Goal: Task Accomplishment & Management: Manage account settings

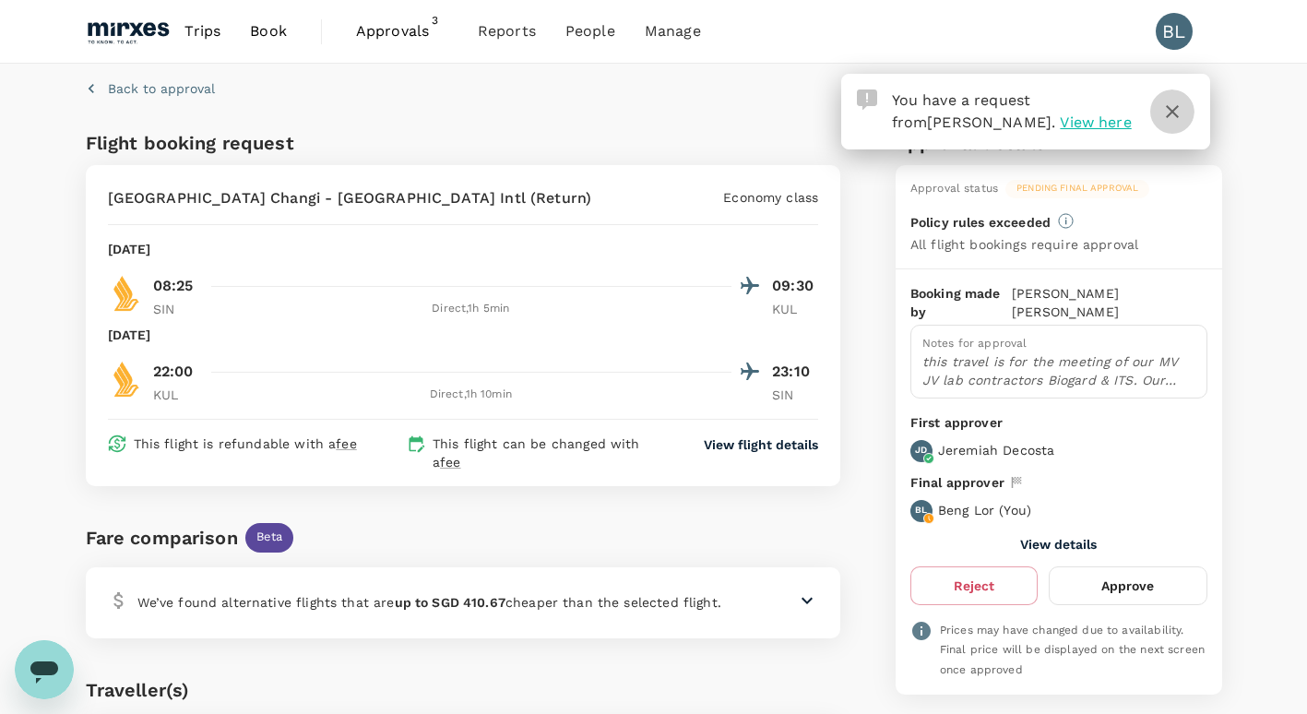
click at [1172, 110] on icon "button" at bounding box center [1172, 111] width 13 height 13
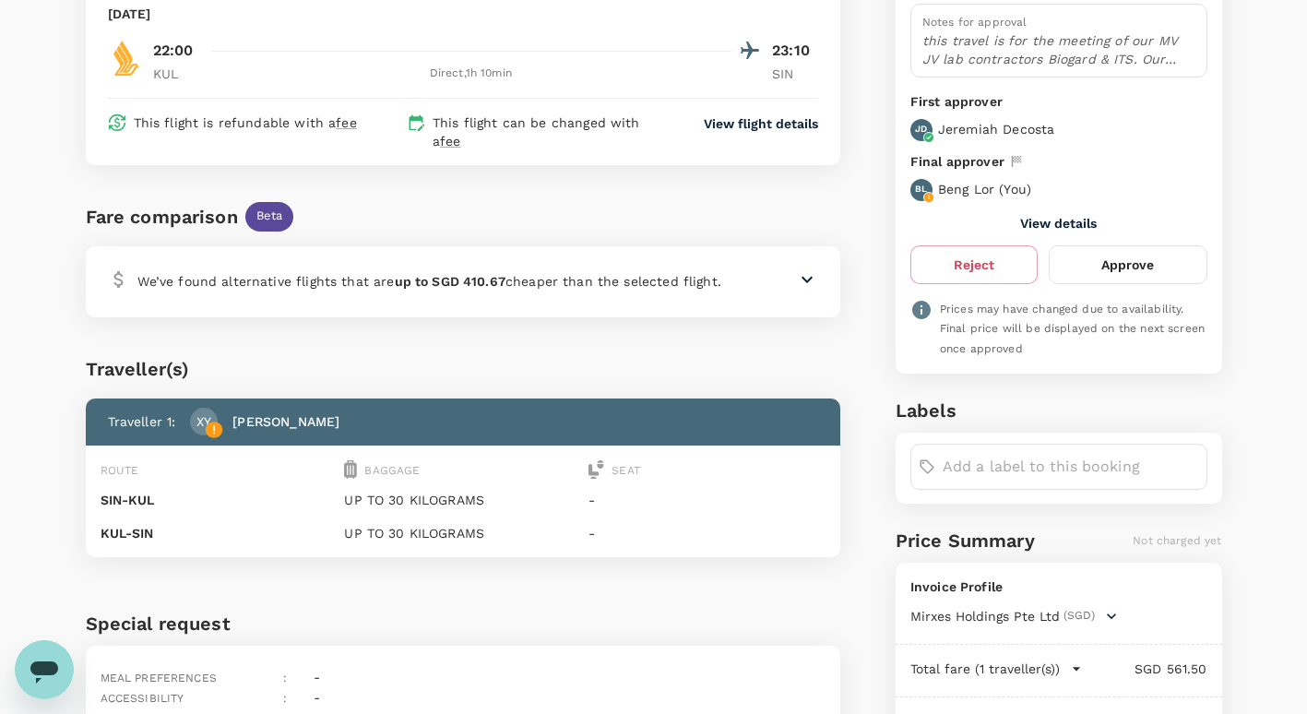
scroll to position [158, 0]
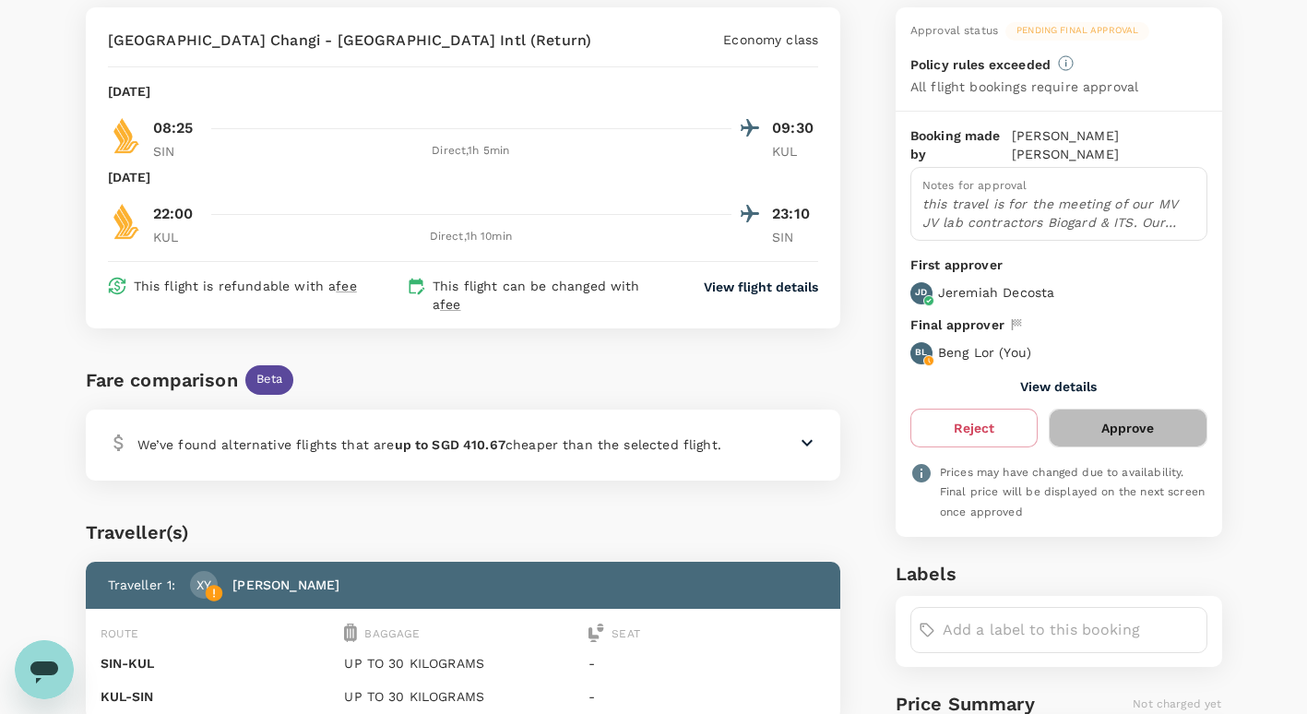
click at [1127, 411] on button "Approve" at bounding box center [1128, 428] width 158 height 39
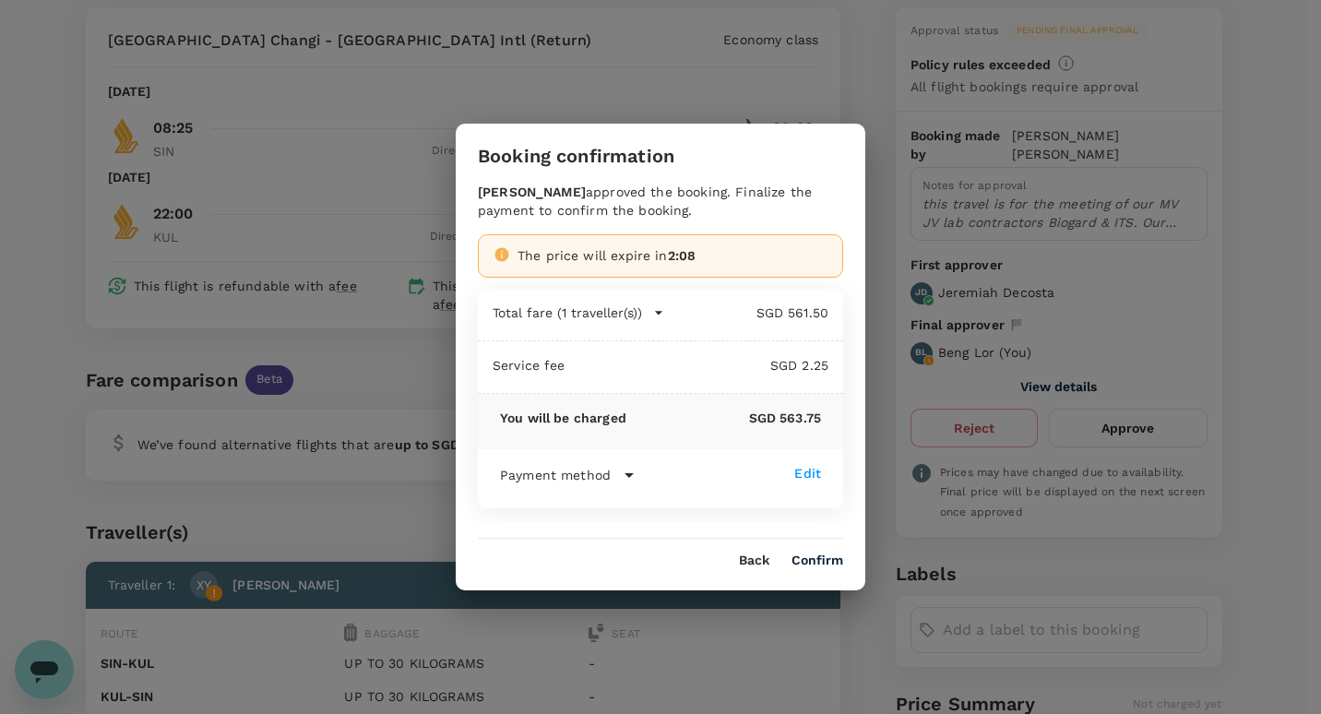
click at [823, 562] on button "Confirm" at bounding box center [817, 560] width 52 height 15
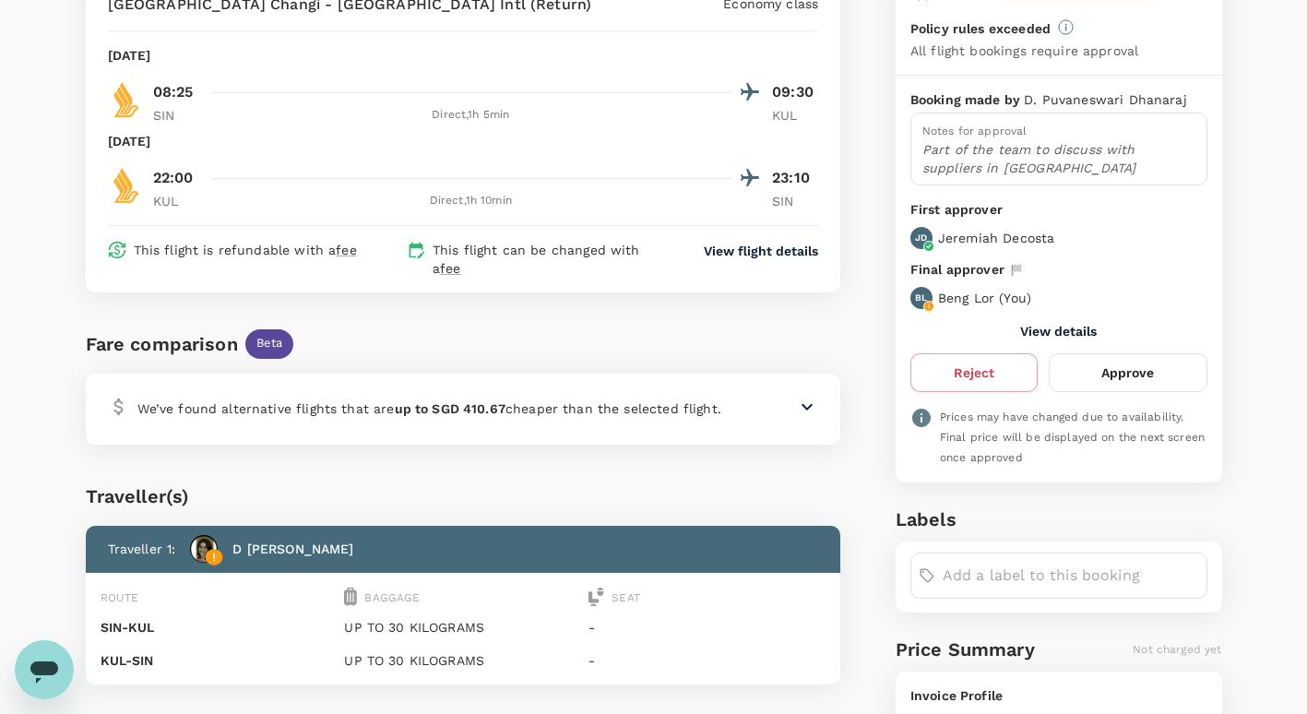
scroll to position [92, 0]
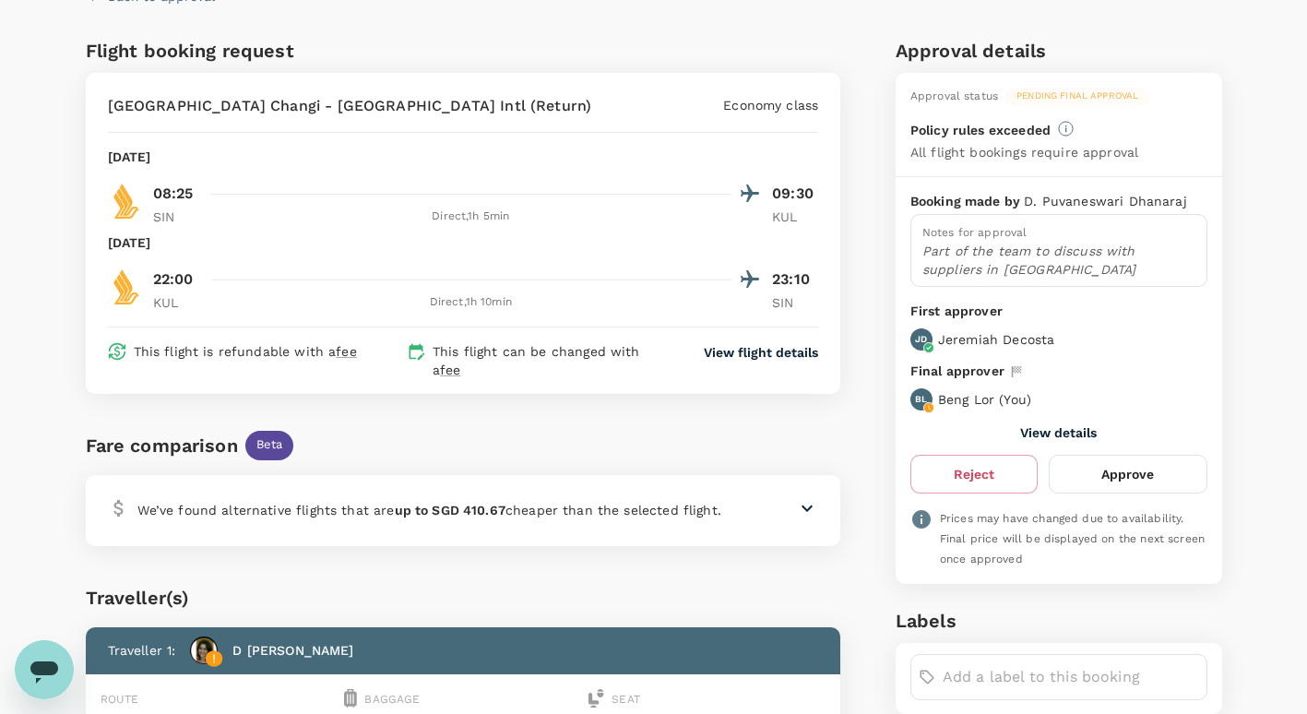
click at [1117, 471] on button "Approve" at bounding box center [1128, 474] width 158 height 39
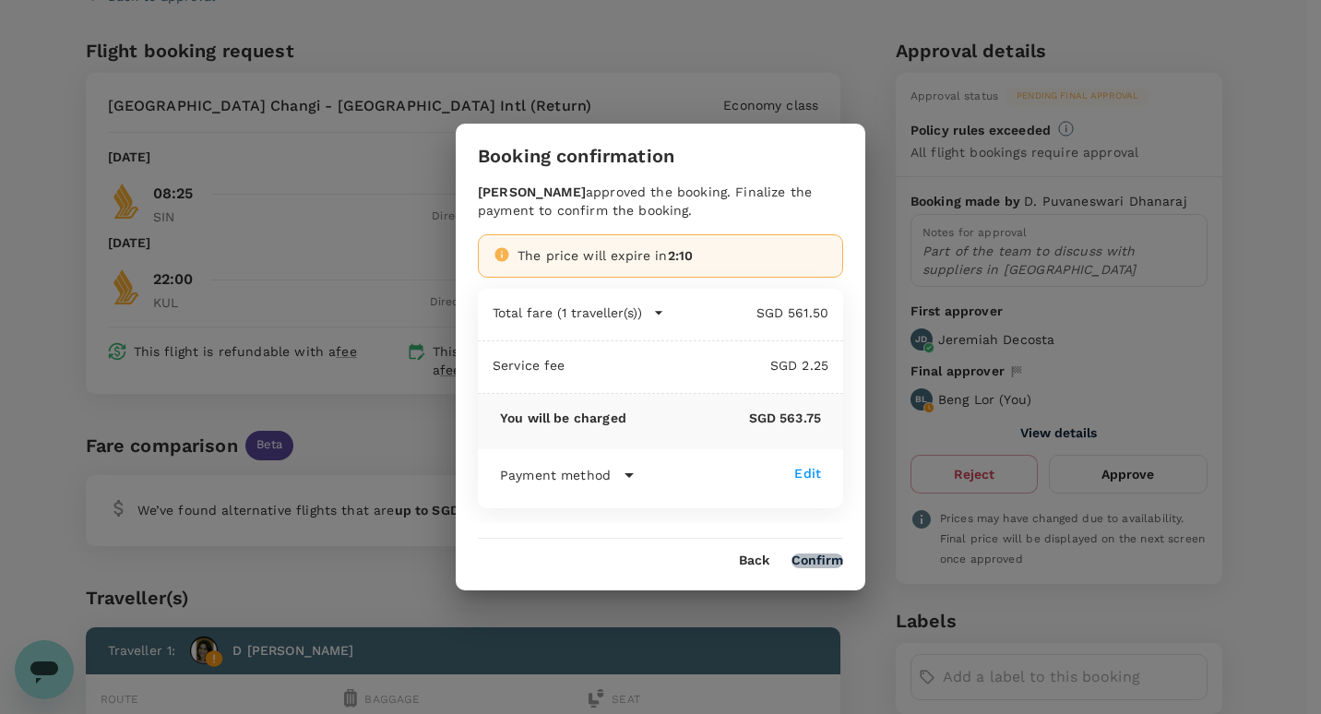
click at [813, 554] on button "Confirm" at bounding box center [817, 560] width 52 height 15
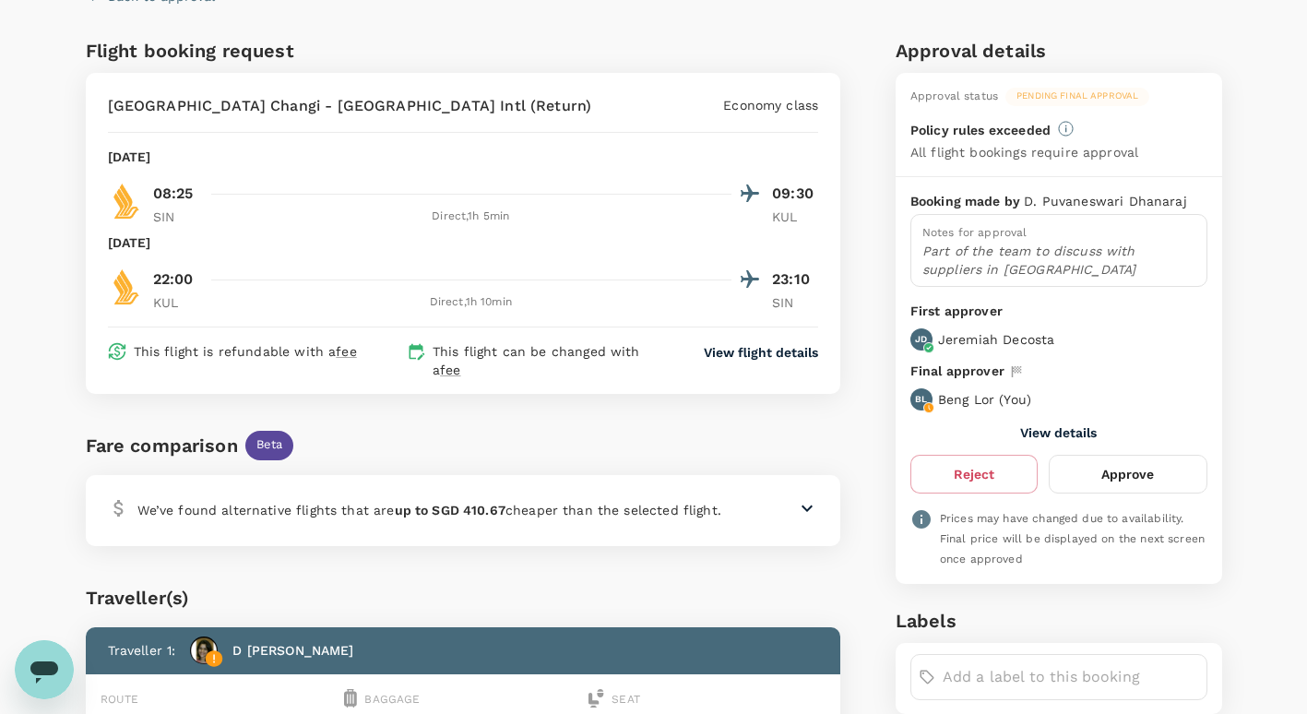
scroll to position [1, 0]
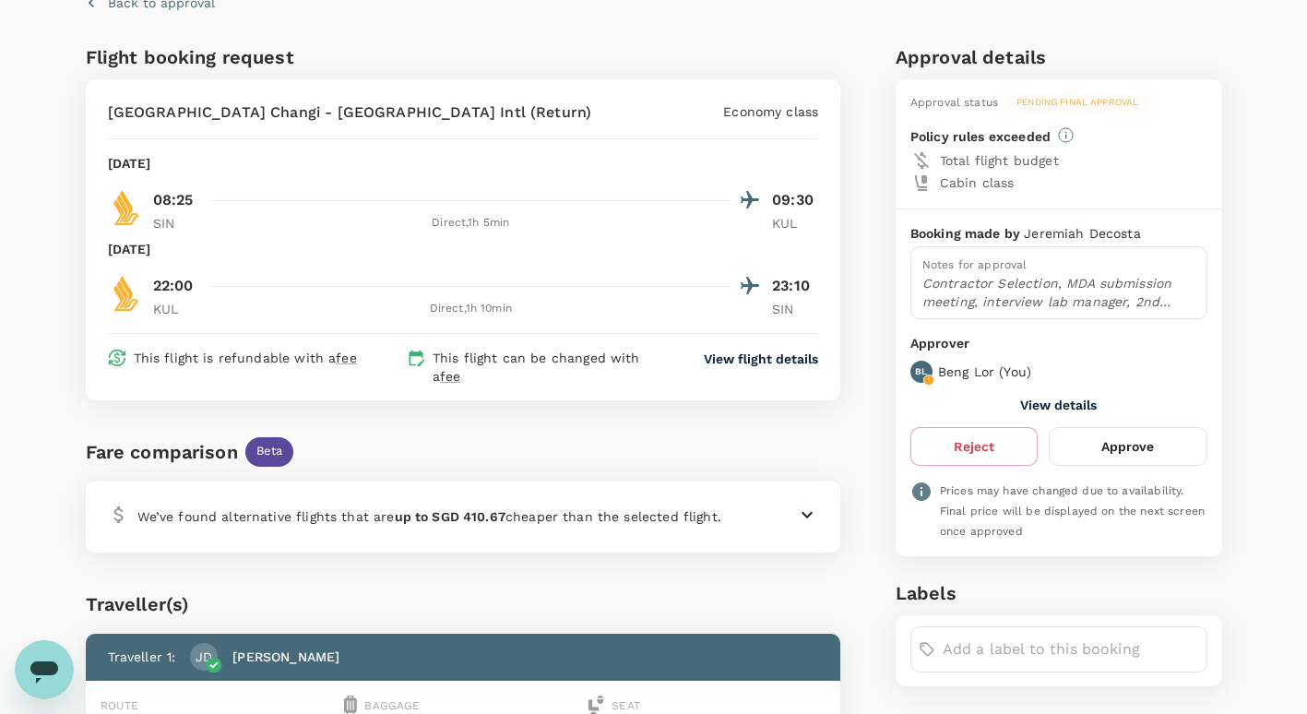
scroll to position [277, 0]
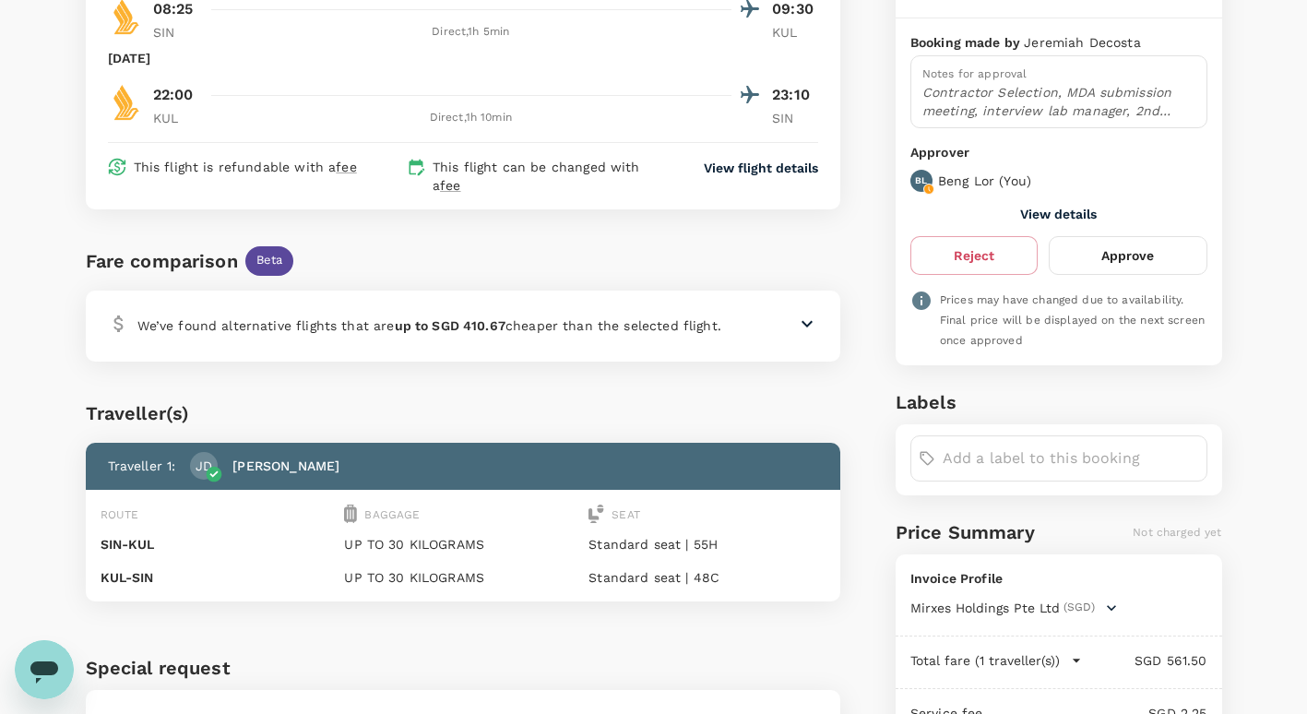
click at [1120, 263] on button "Approve" at bounding box center [1128, 255] width 158 height 39
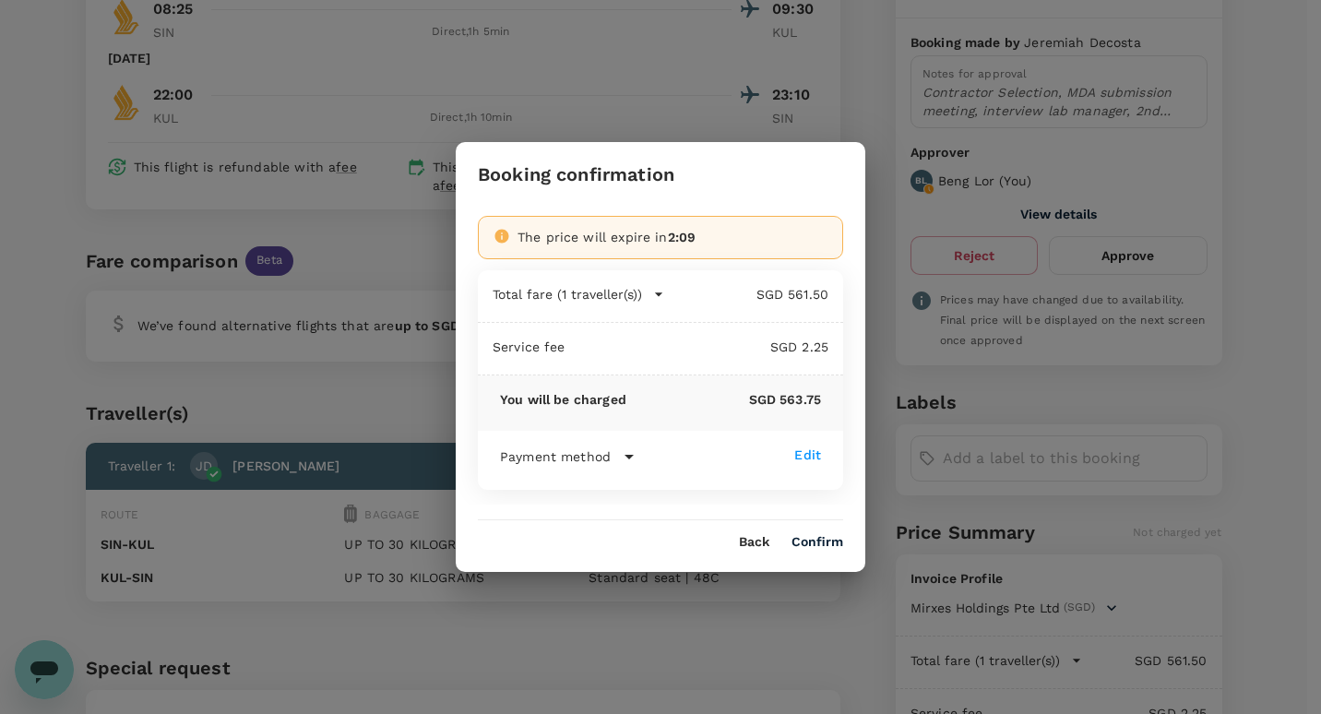
click at [813, 540] on button "Confirm" at bounding box center [817, 542] width 52 height 15
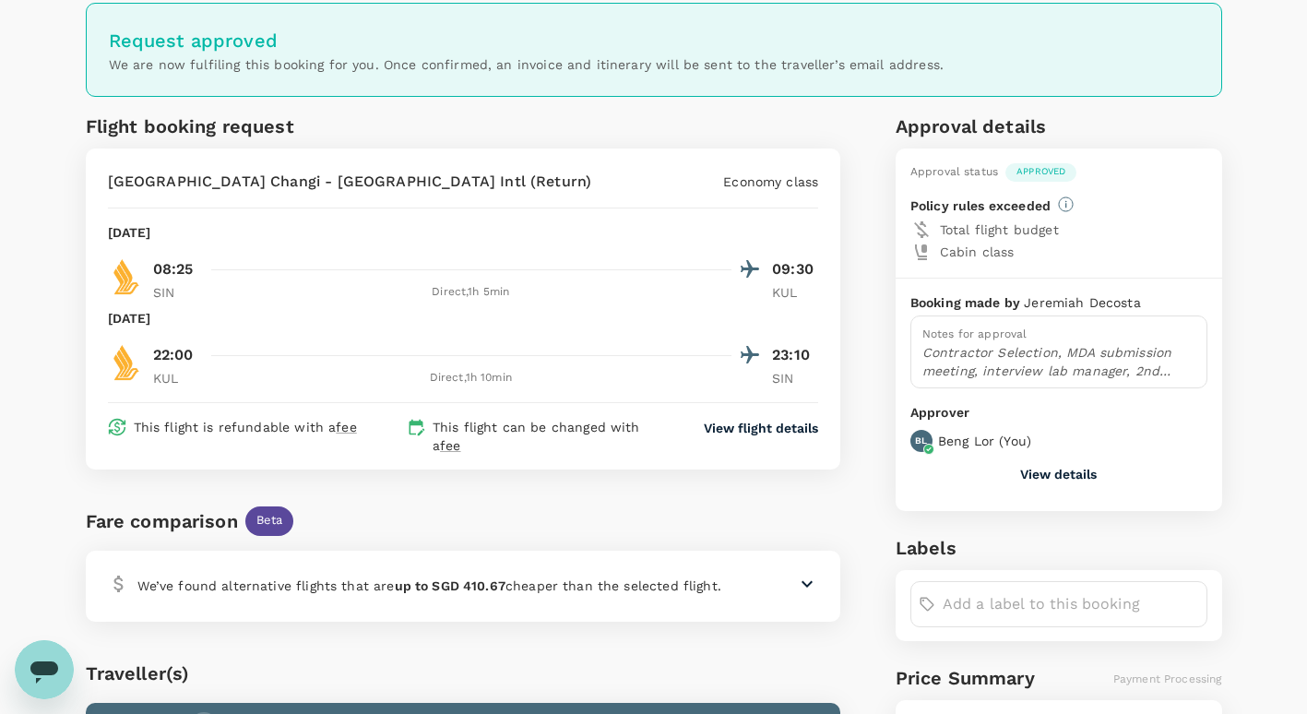
scroll to position [0, 0]
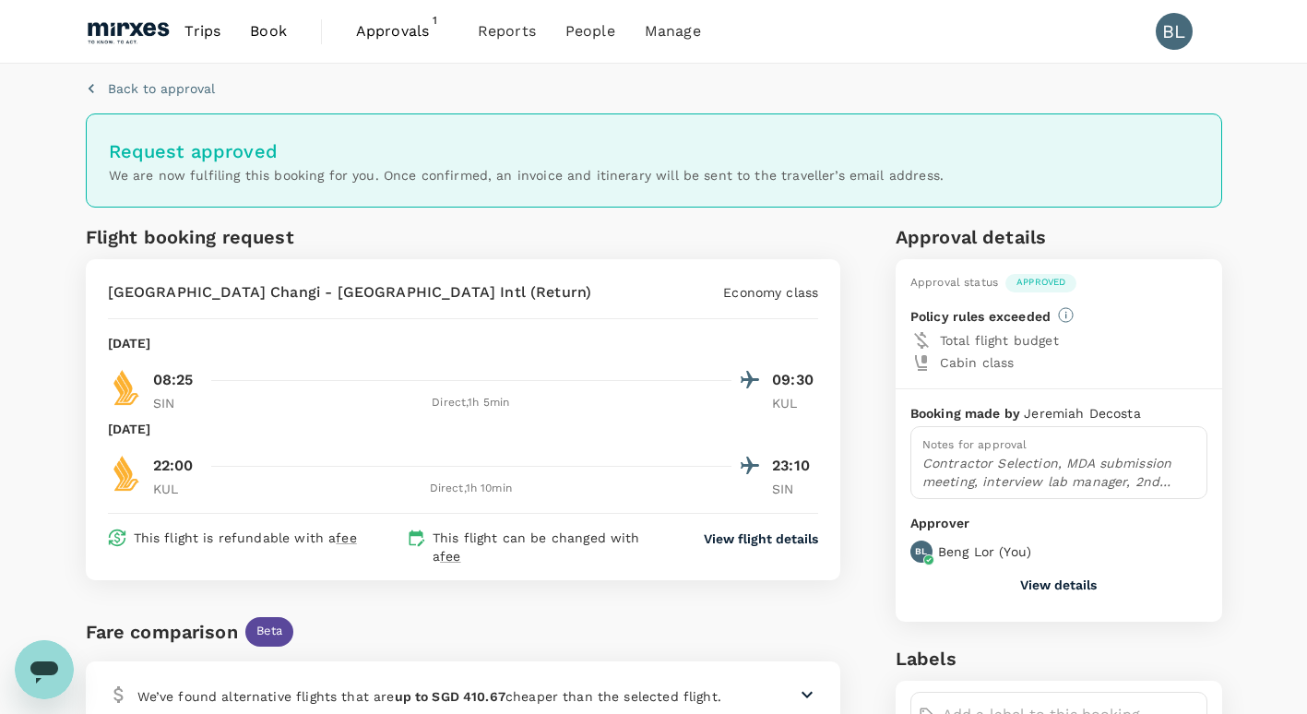
click at [403, 30] on span "Approvals" at bounding box center [402, 31] width 92 height 22
